Goal: Information Seeking & Learning: Learn about a topic

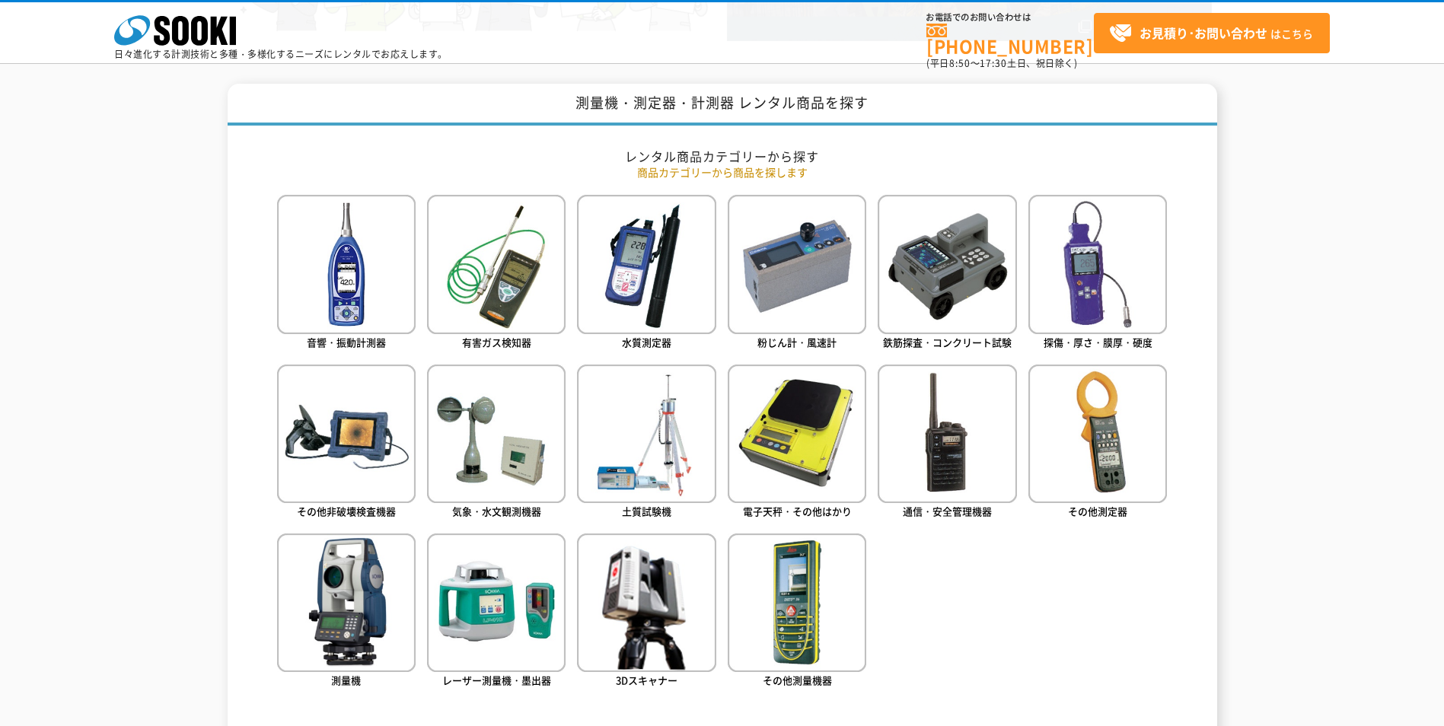
scroll to position [381, 0]
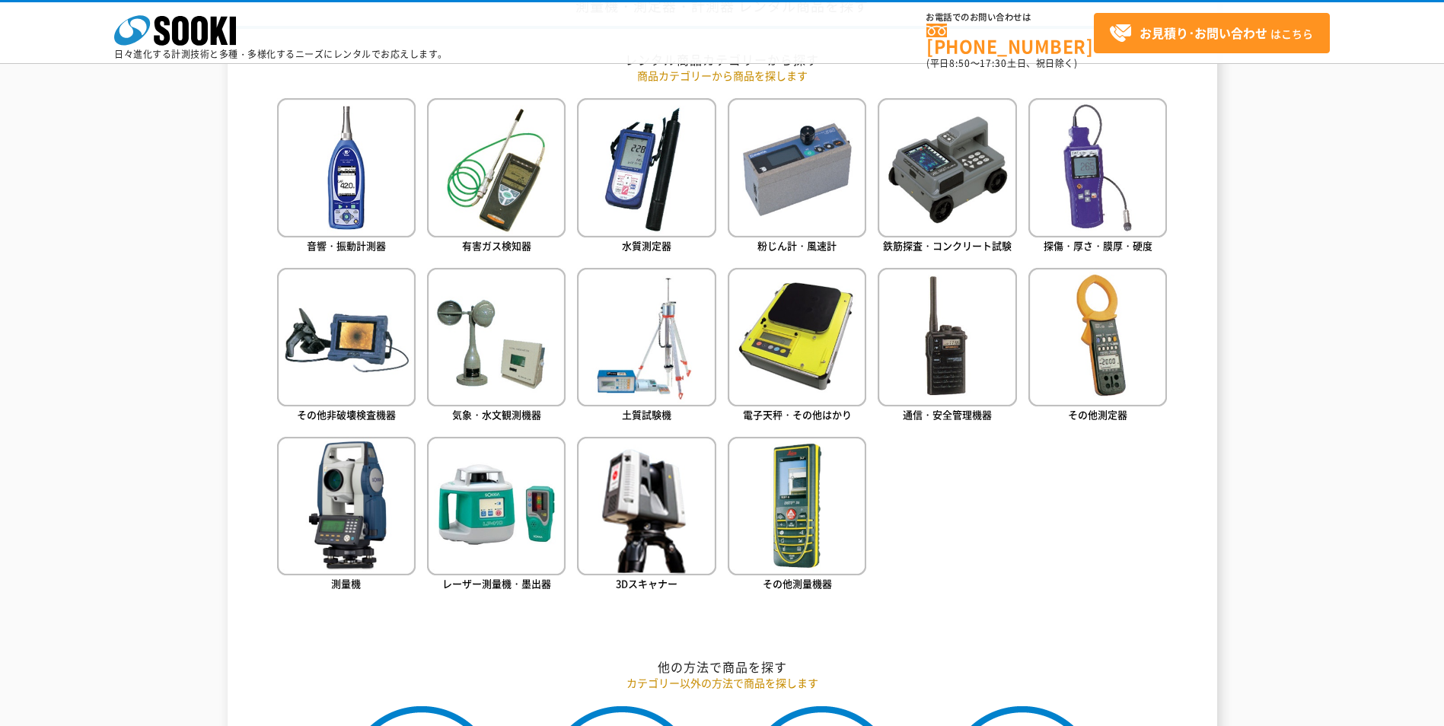
scroll to position [609, 0]
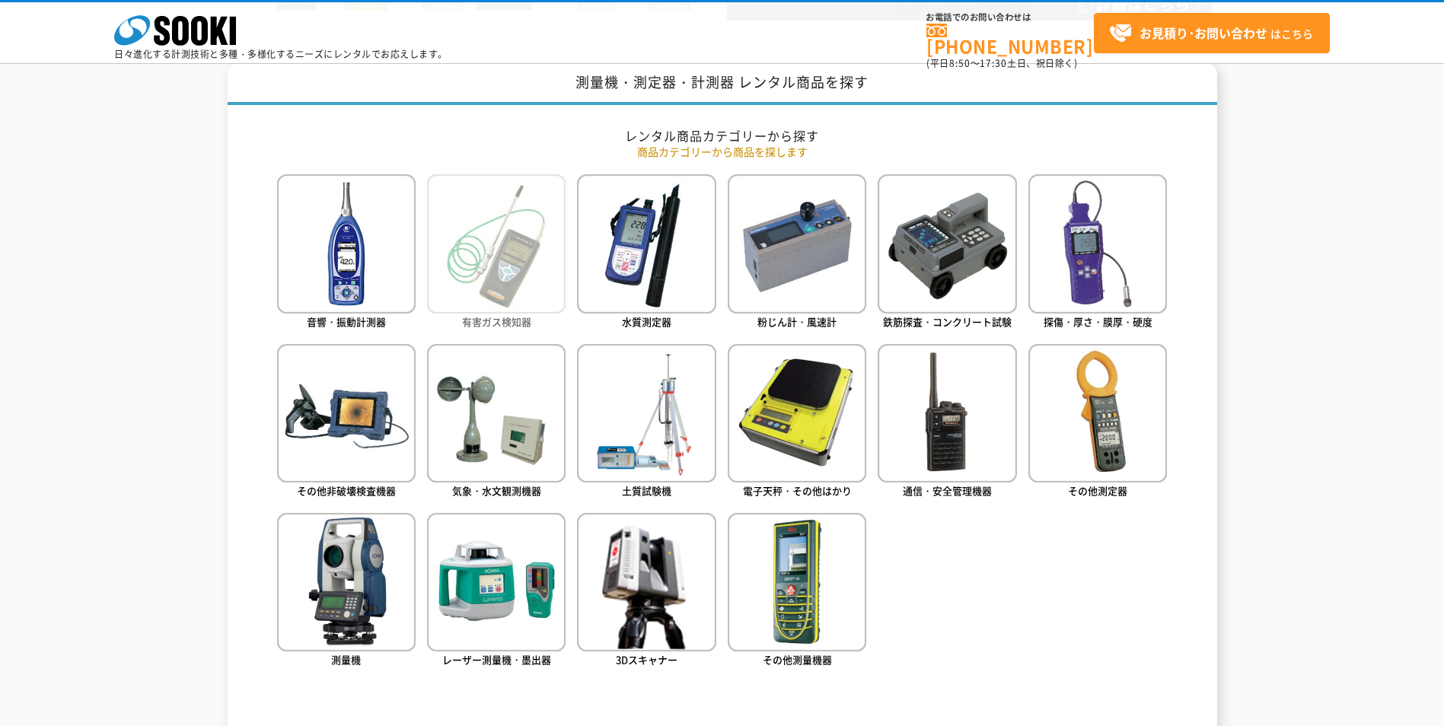
click at [484, 292] on img at bounding box center [496, 243] width 139 height 139
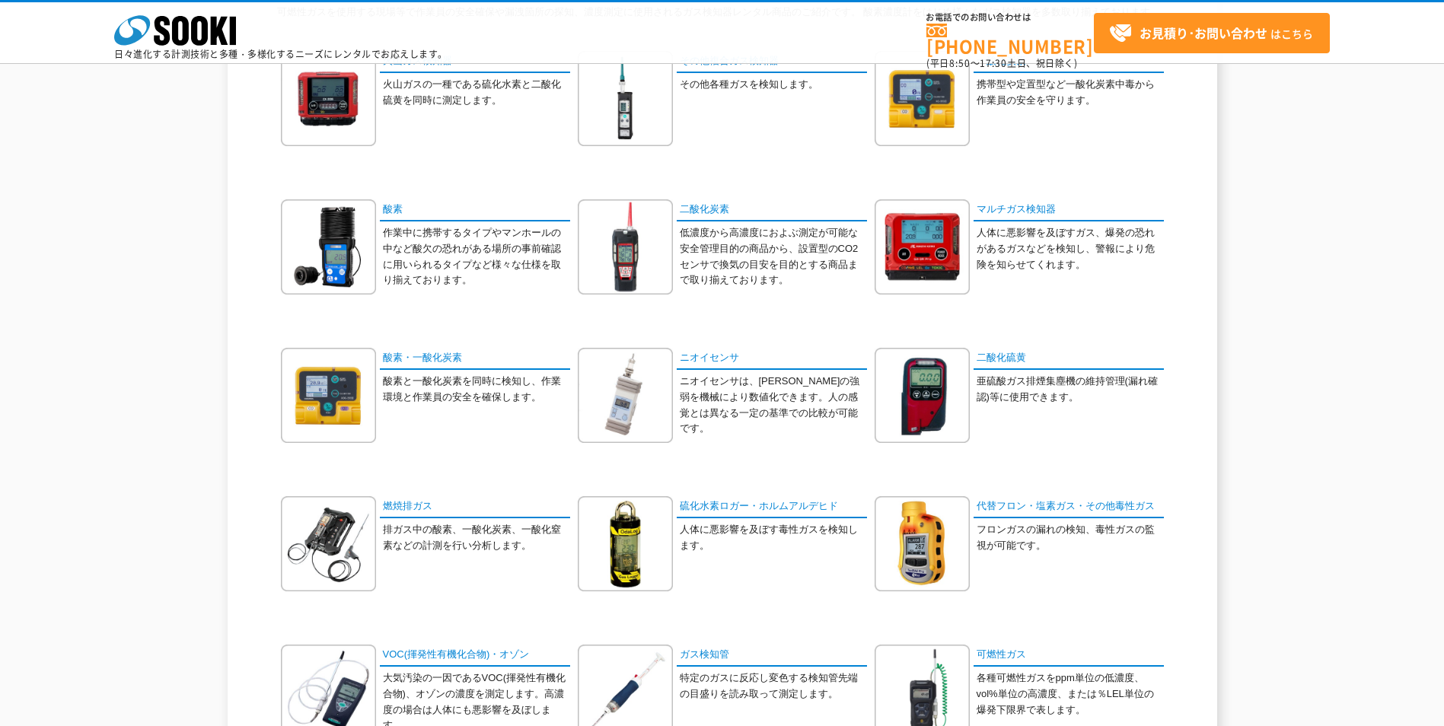
scroll to position [304, 0]
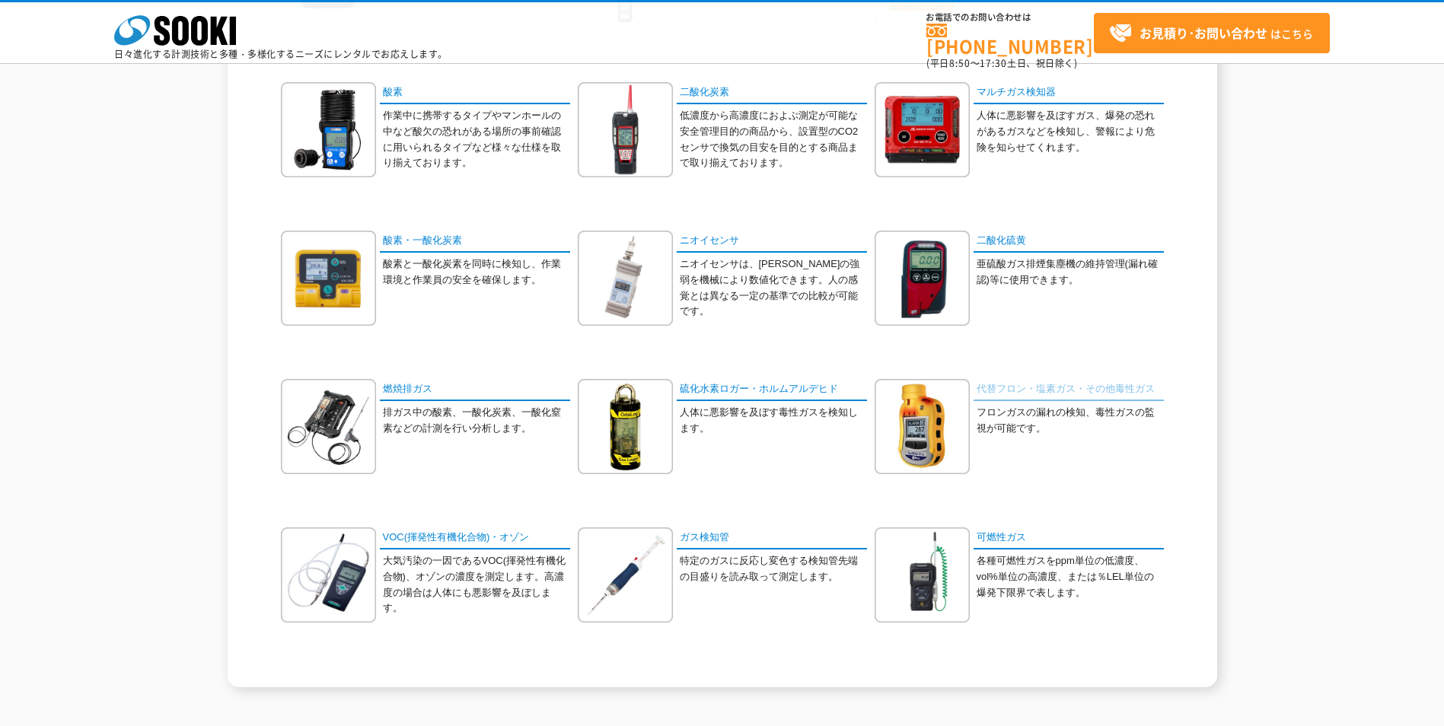
click at [1060, 385] on link "代替フロン・塩素ガス・その他毒性ガス" at bounding box center [1069, 390] width 190 height 22
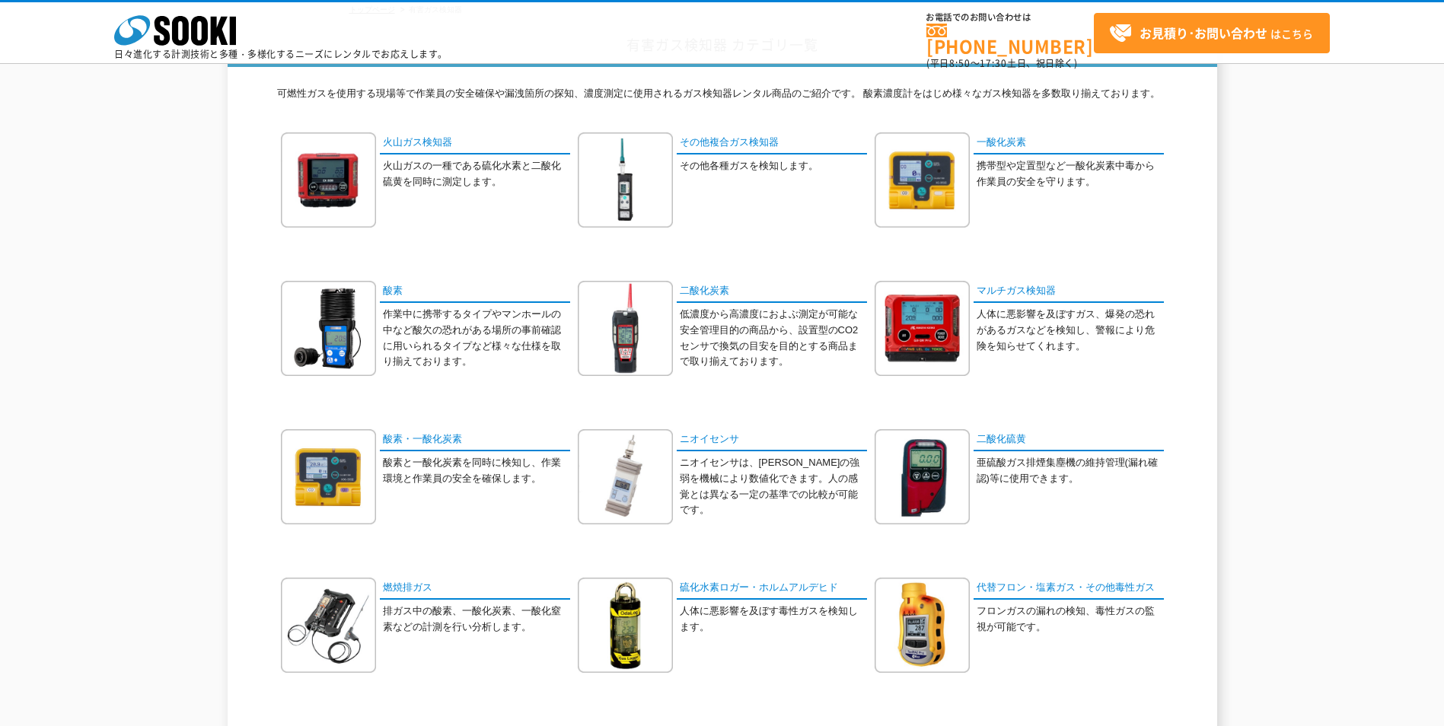
scroll to position [102, 0]
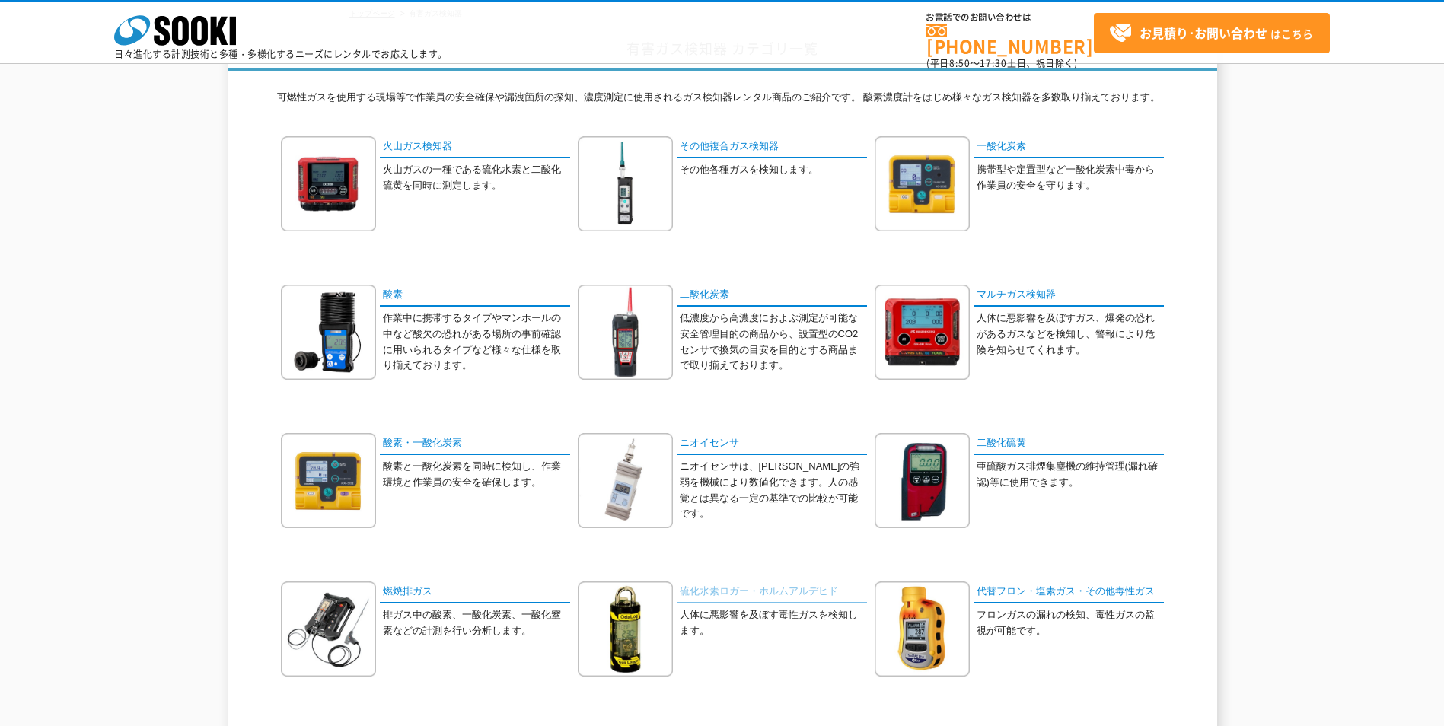
click at [757, 598] on link "硫化水素ロガー・ホルムアルデヒド" at bounding box center [772, 593] width 190 height 22
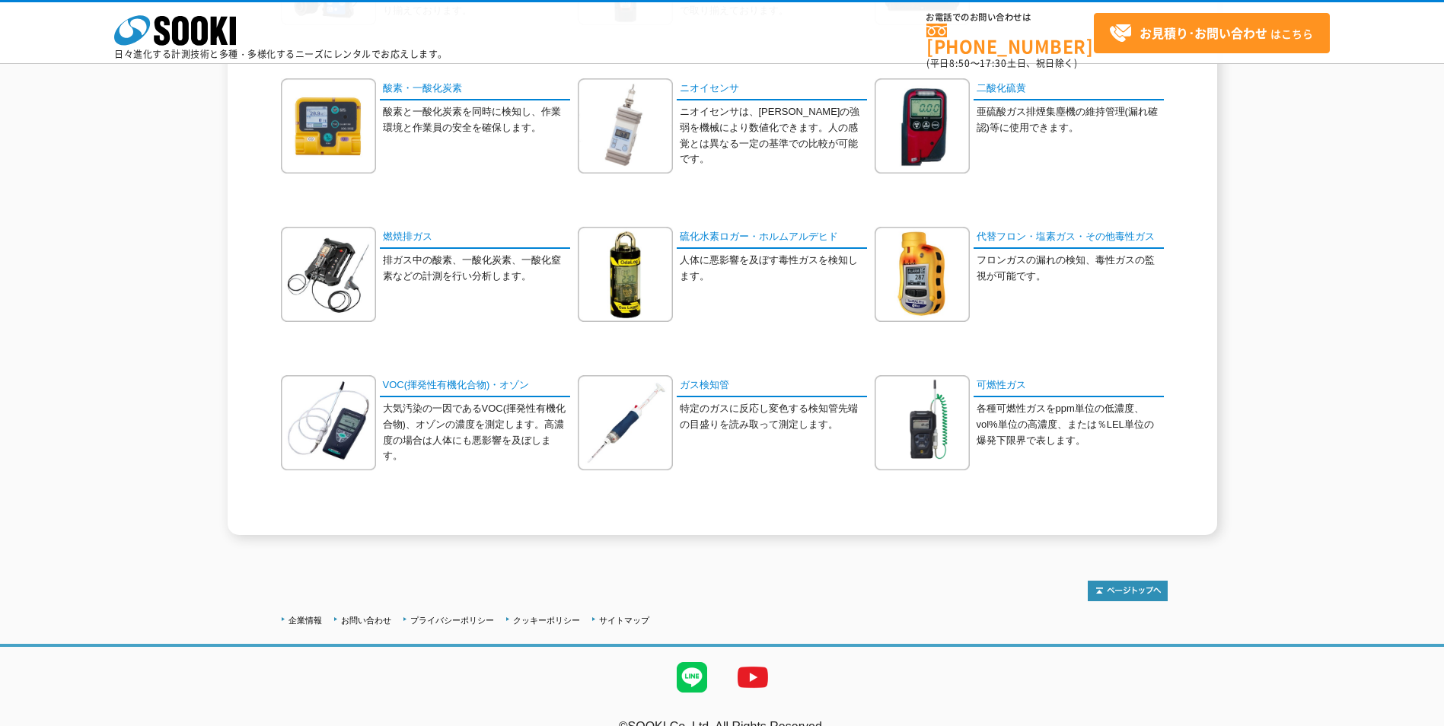
scroll to position [228, 0]
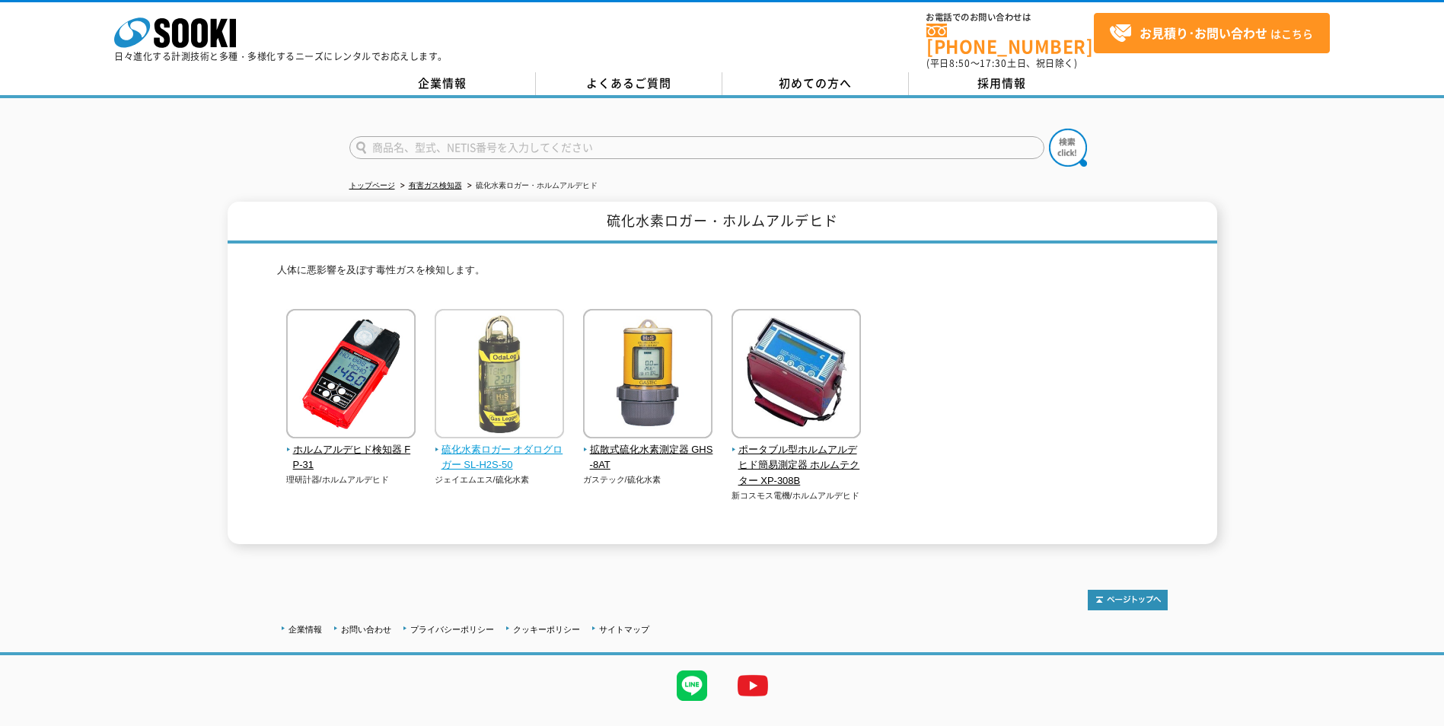
click at [473, 459] on span "硫化水素ロガー オダログロガー SL-H2S-50" at bounding box center [500, 458] width 130 height 32
